Goal: Use online tool/utility

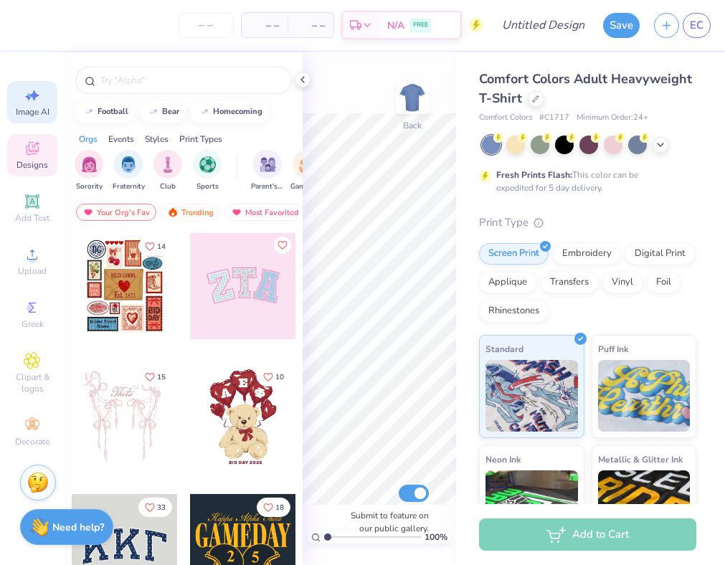
click at [25, 109] on span "Image AI" at bounding box center [33, 111] width 34 height 11
select select "4"
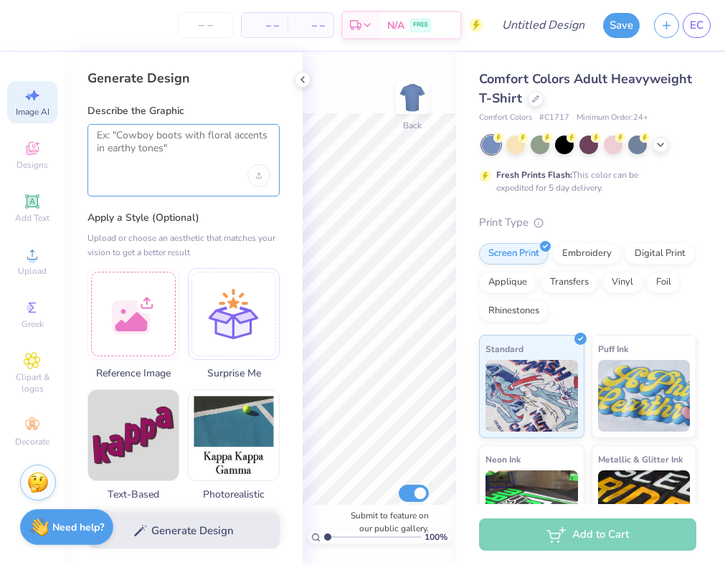
click at [153, 147] on textarea at bounding box center [184, 147] width 174 height 36
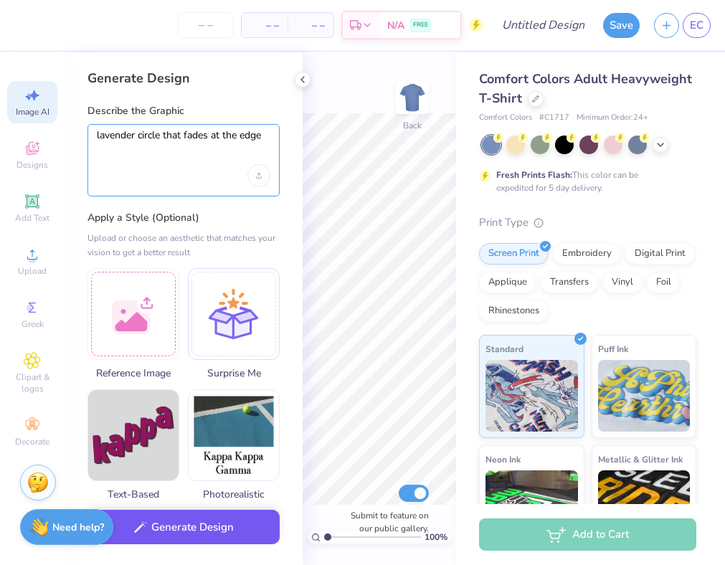
type textarea "lavender circle that fades at the edge"
click at [239, 521] on button "Generate Design" at bounding box center [184, 527] width 192 height 35
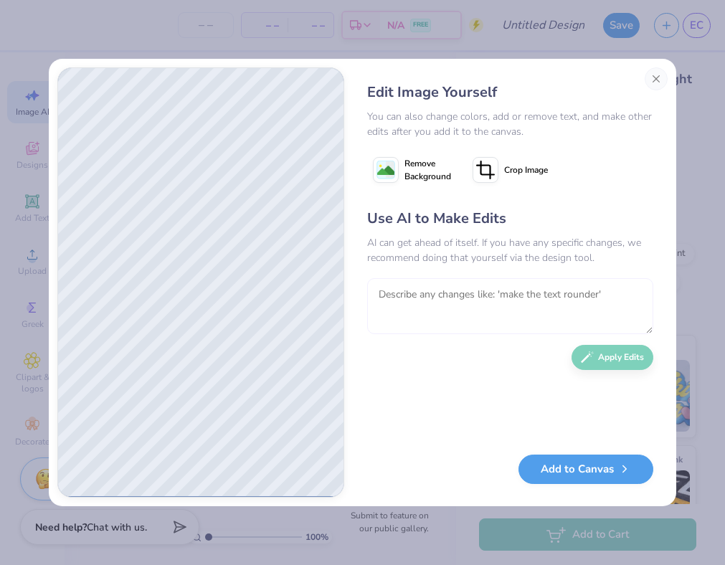
click at [496, 302] on textarea at bounding box center [510, 306] width 286 height 56
click at [468, 300] on textarea at bounding box center [510, 306] width 286 height 56
type textarea "there should be a bigger fade at the edges"
click at [603, 362] on button "Apply Edits" at bounding box center [613, 353] width 82 height 25
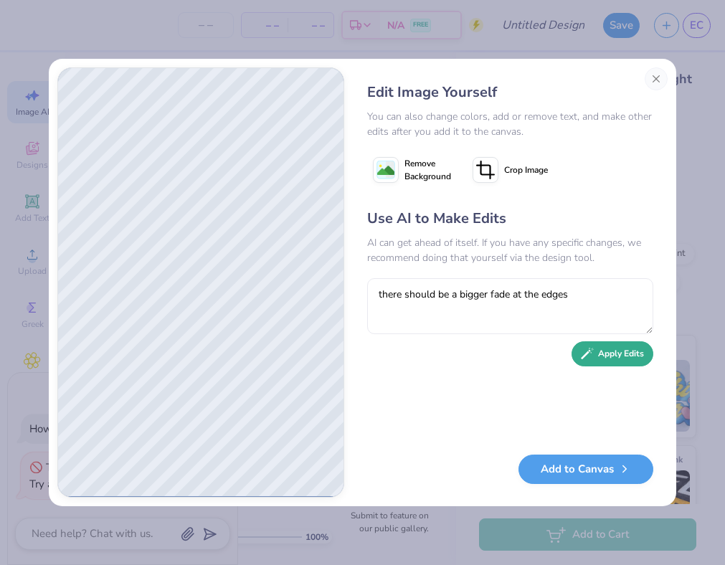
click at [602, 352] on button "Apply Edits" at bounding box center [613, 353] width 82 height 25
